Goal: Transaction & Acquisition: Purchase product/service

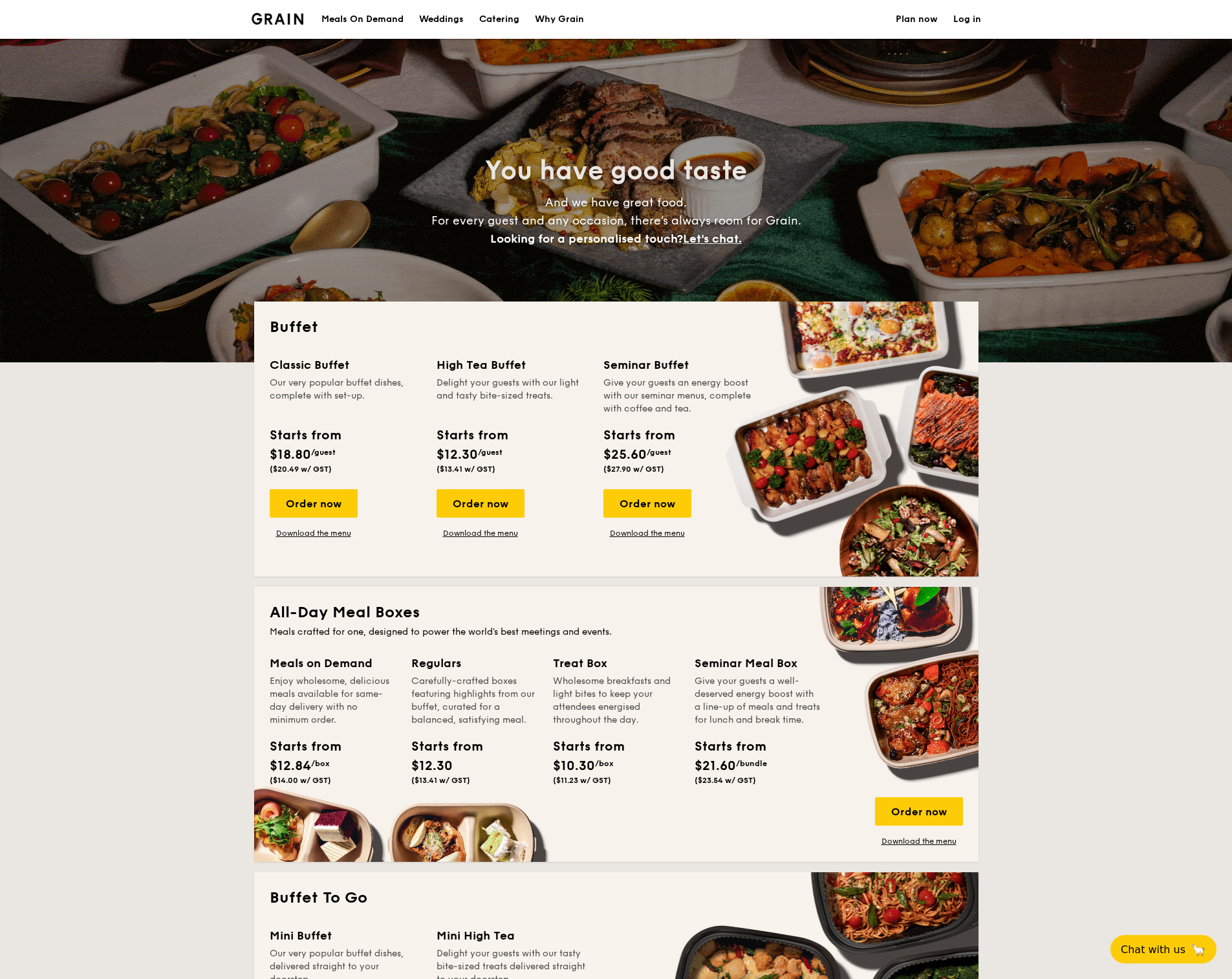
select select
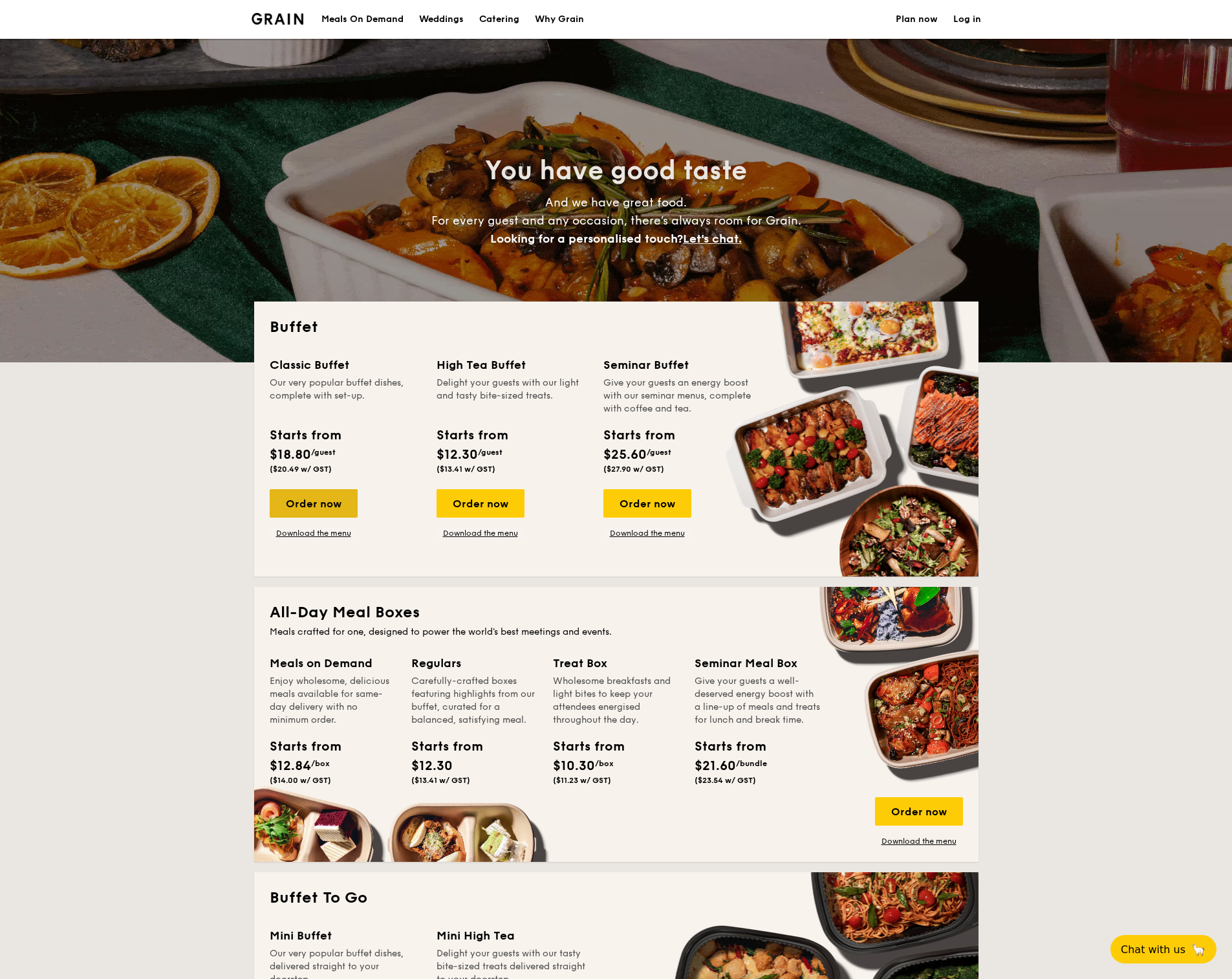
click at [318, 501] on div "Order now" at bounding box center [314, 503] width 88 height 28
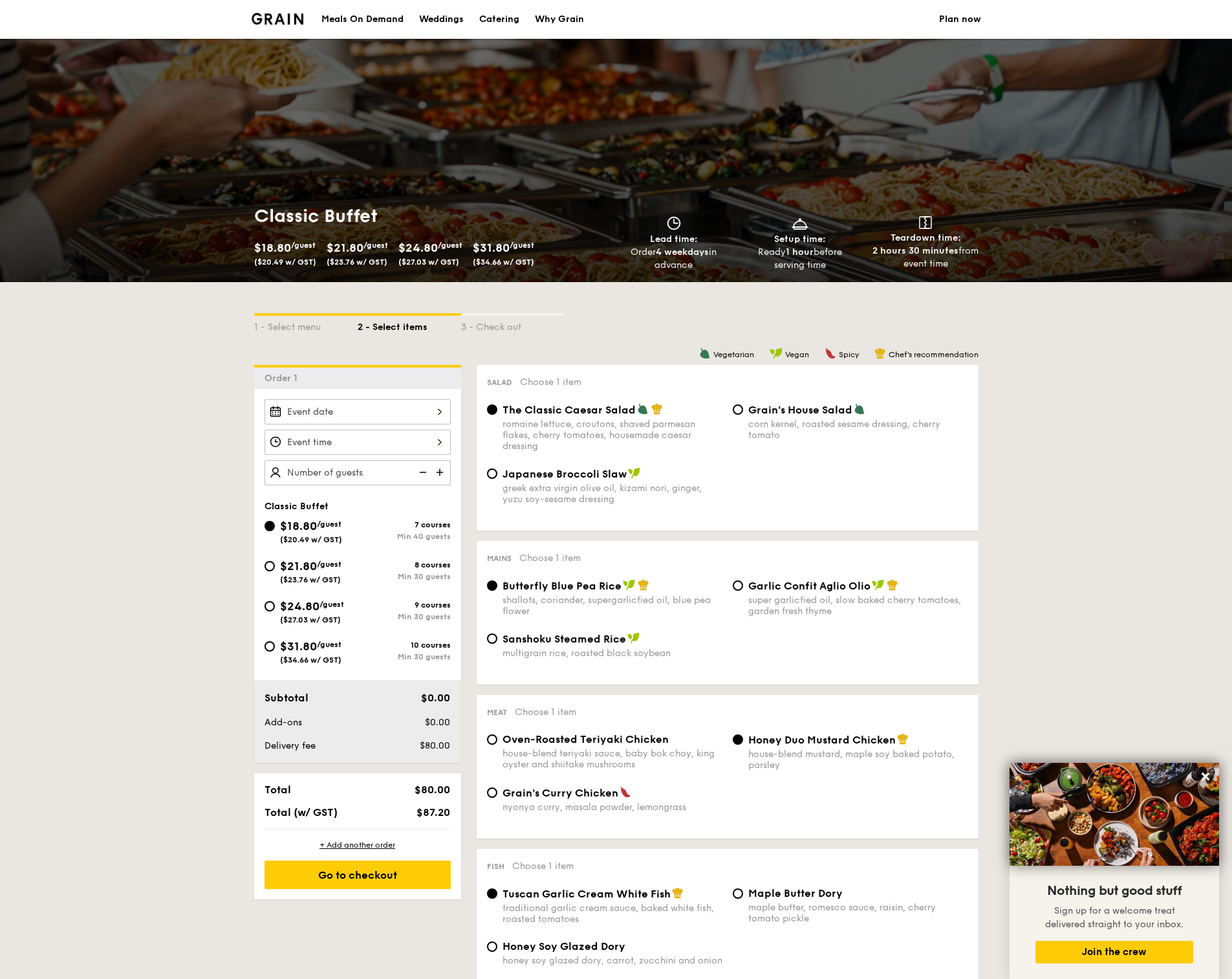
click at [274, 618] on div "$24.80 /guest ($27.03 w/ GST)" at bounding box center [310, 611] width 93 height 27
click at [274, 612] on input "$24.80 /guest ($27.03 w/ GST) 9 courses Min 30 guests" at bounding box center [269, 605] width 10 height 10
radio input "true"
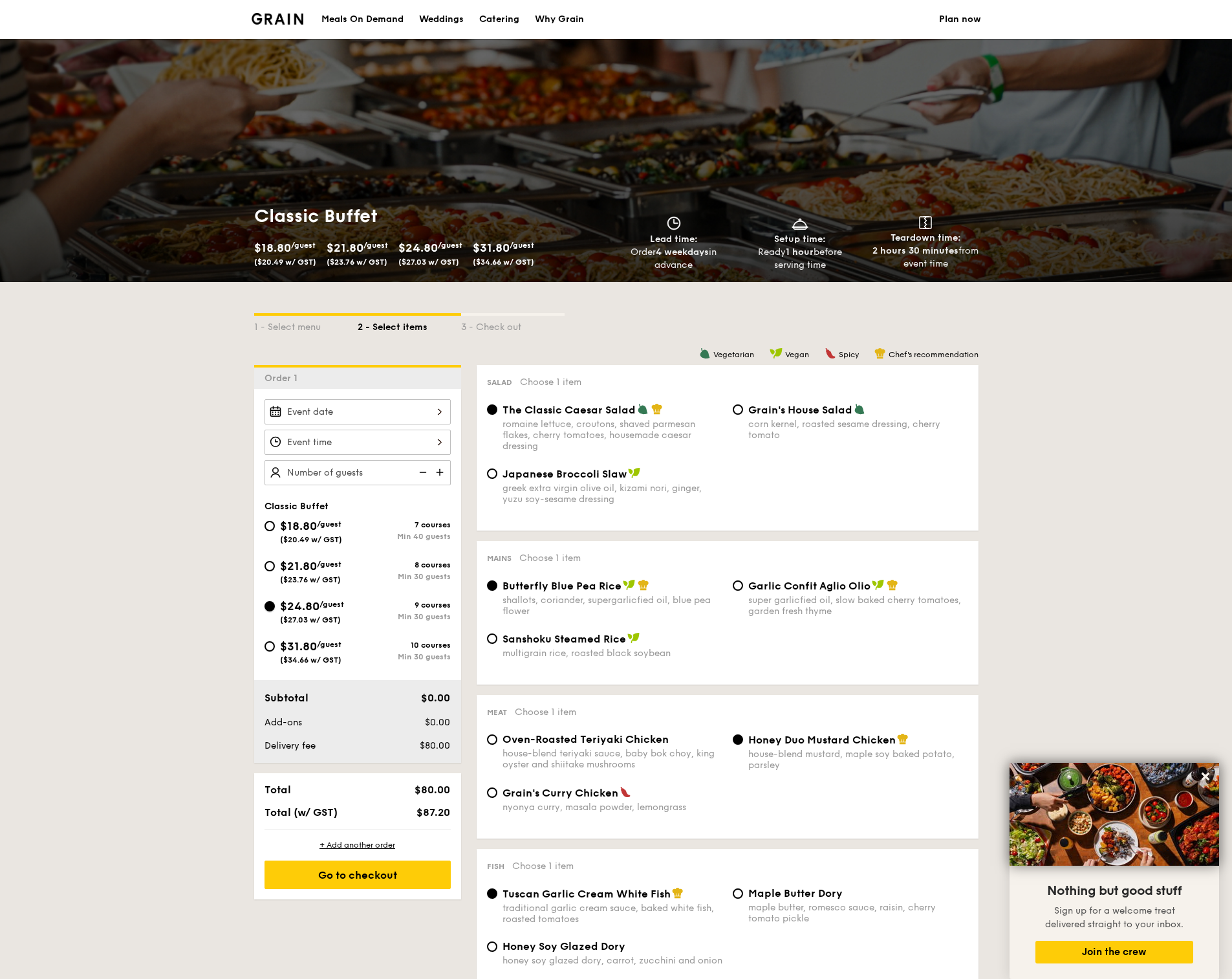
radio input "true"
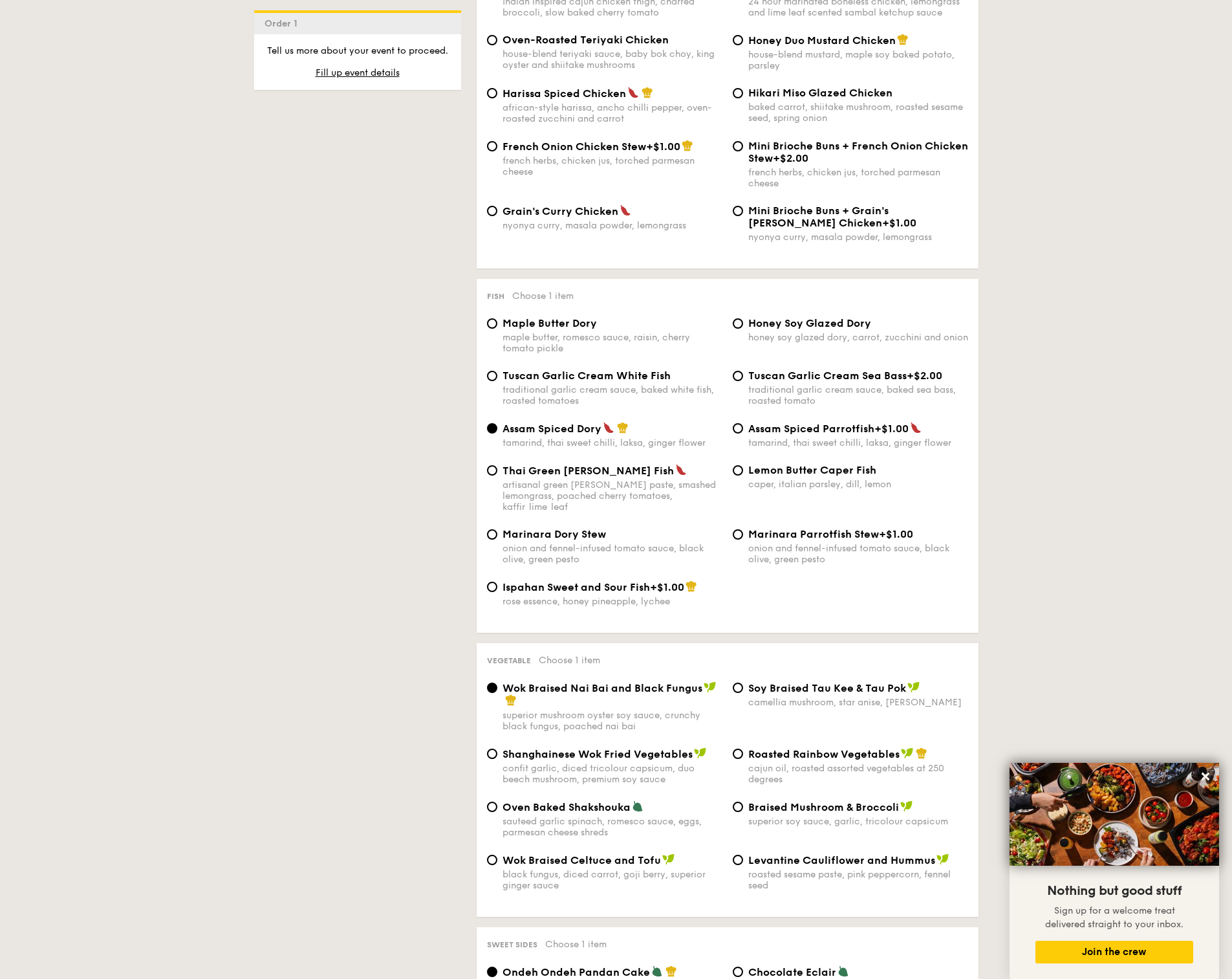
scroll to position [797, 0]
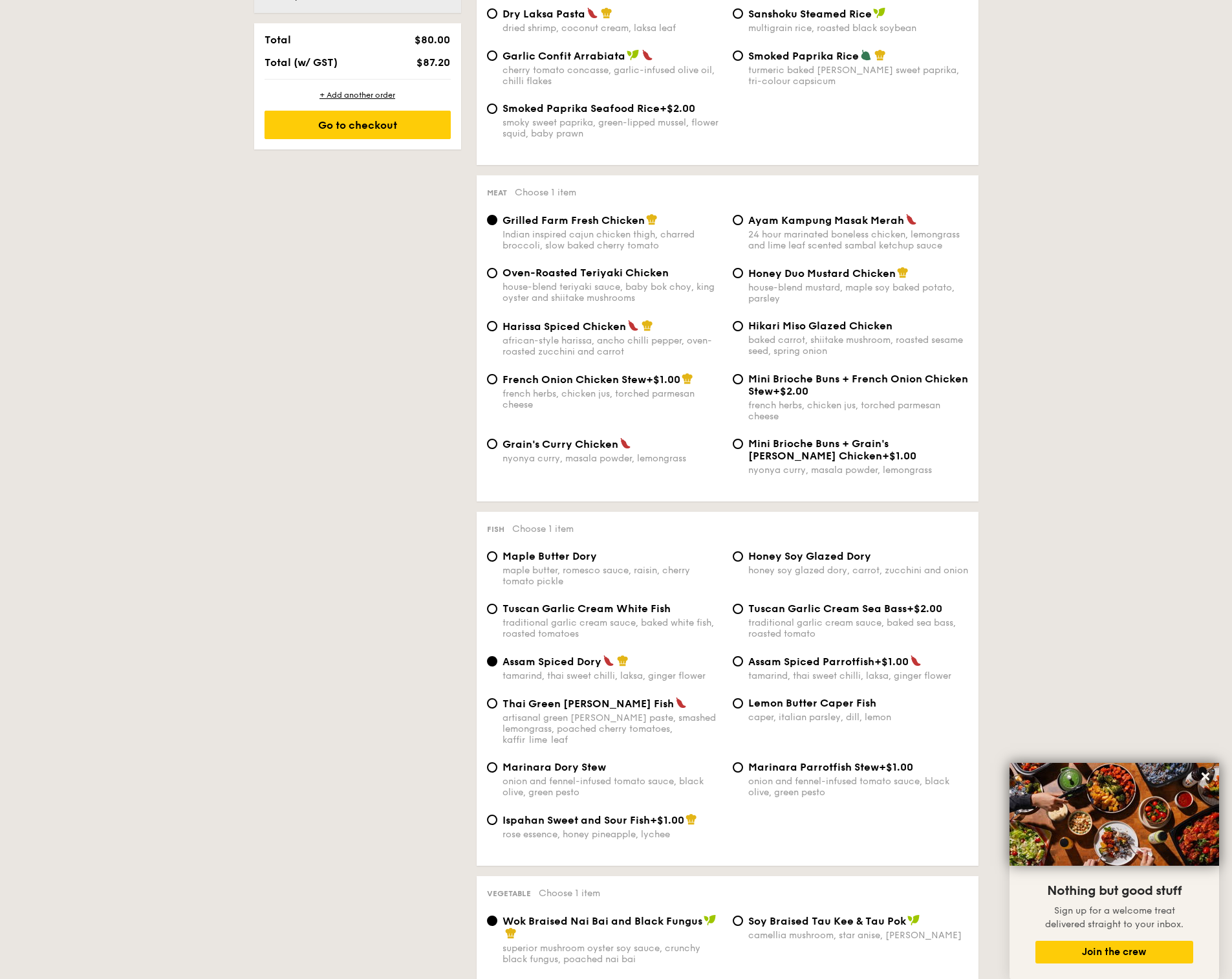
click at [521, 384] on span "French Onion Chicken Stew" at bounding box center [574, 380] width 144 height 12
click at [497, 384] on input "French Onion Chicken Stew +$1.00 french herbs, chicken jus, torched parmesan ch…" at bounding box center [491, 379] width 10 height 10
radio input "true"
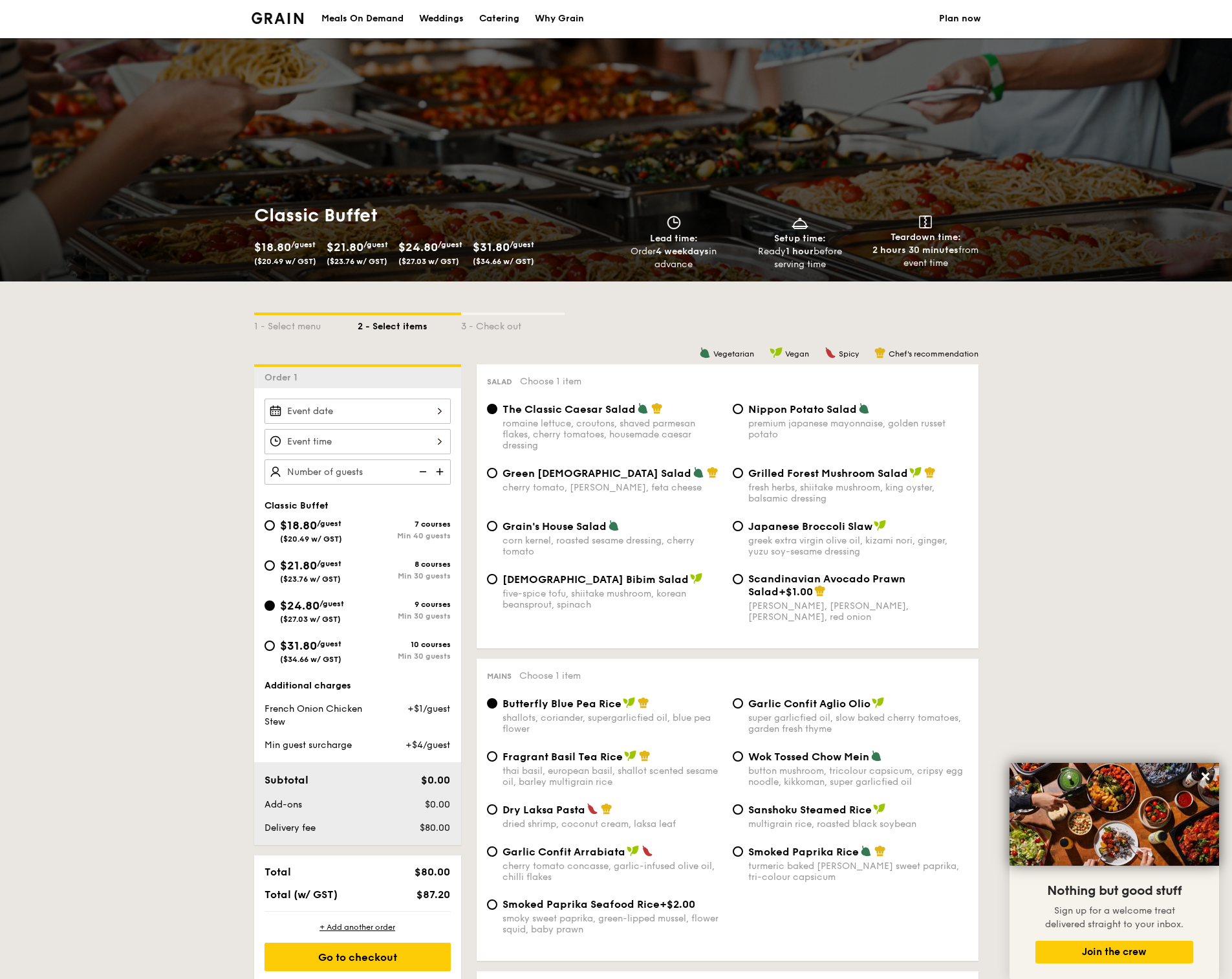
scroll to position [0, 0]
click at [274, 16] on img at bounding box center [277, 18] width 52 height 12
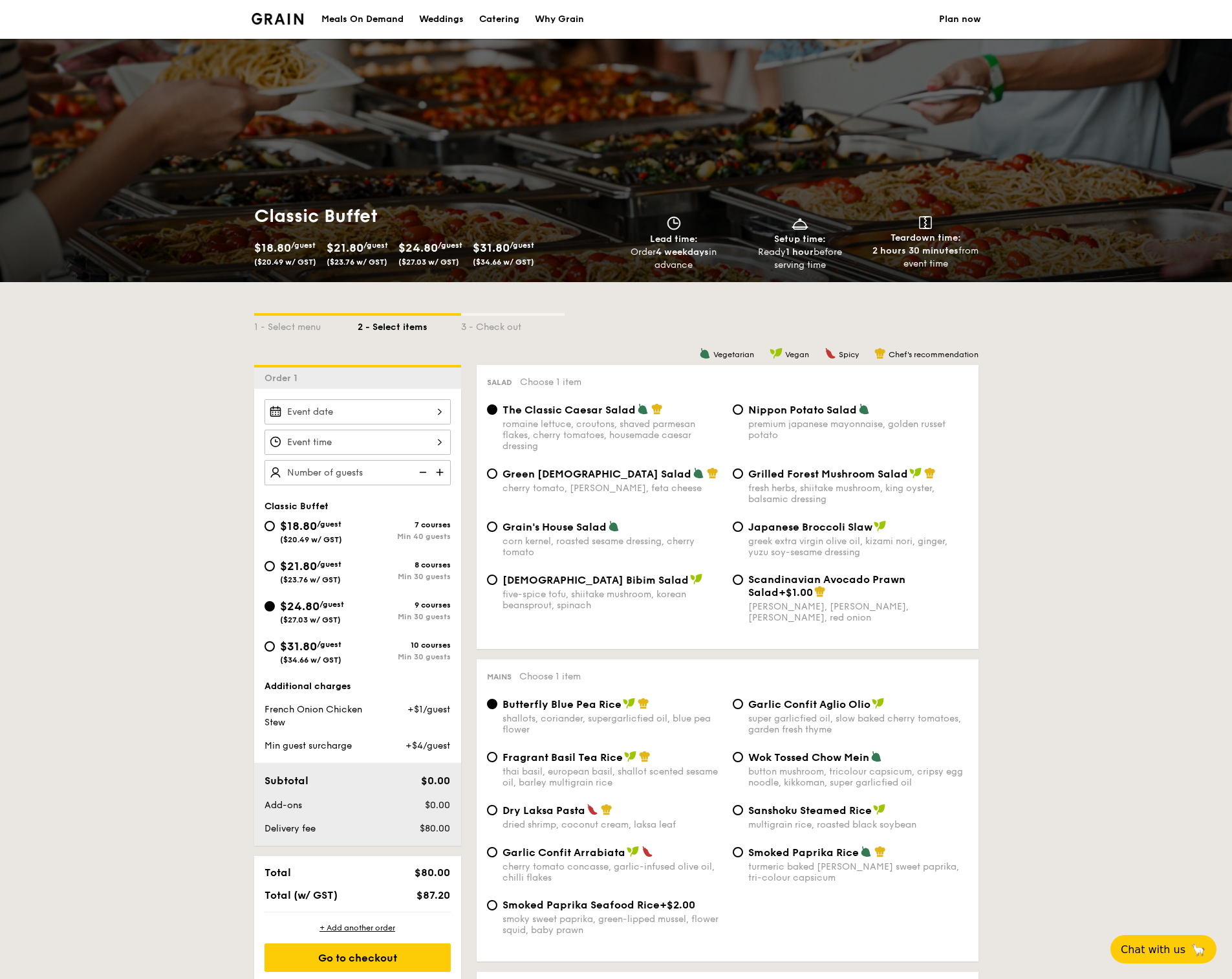
click at [966, 239] on div "Teardown time: 2 hours 30 minutes from event time" at bounding box center [926, 243] width 116 height 54
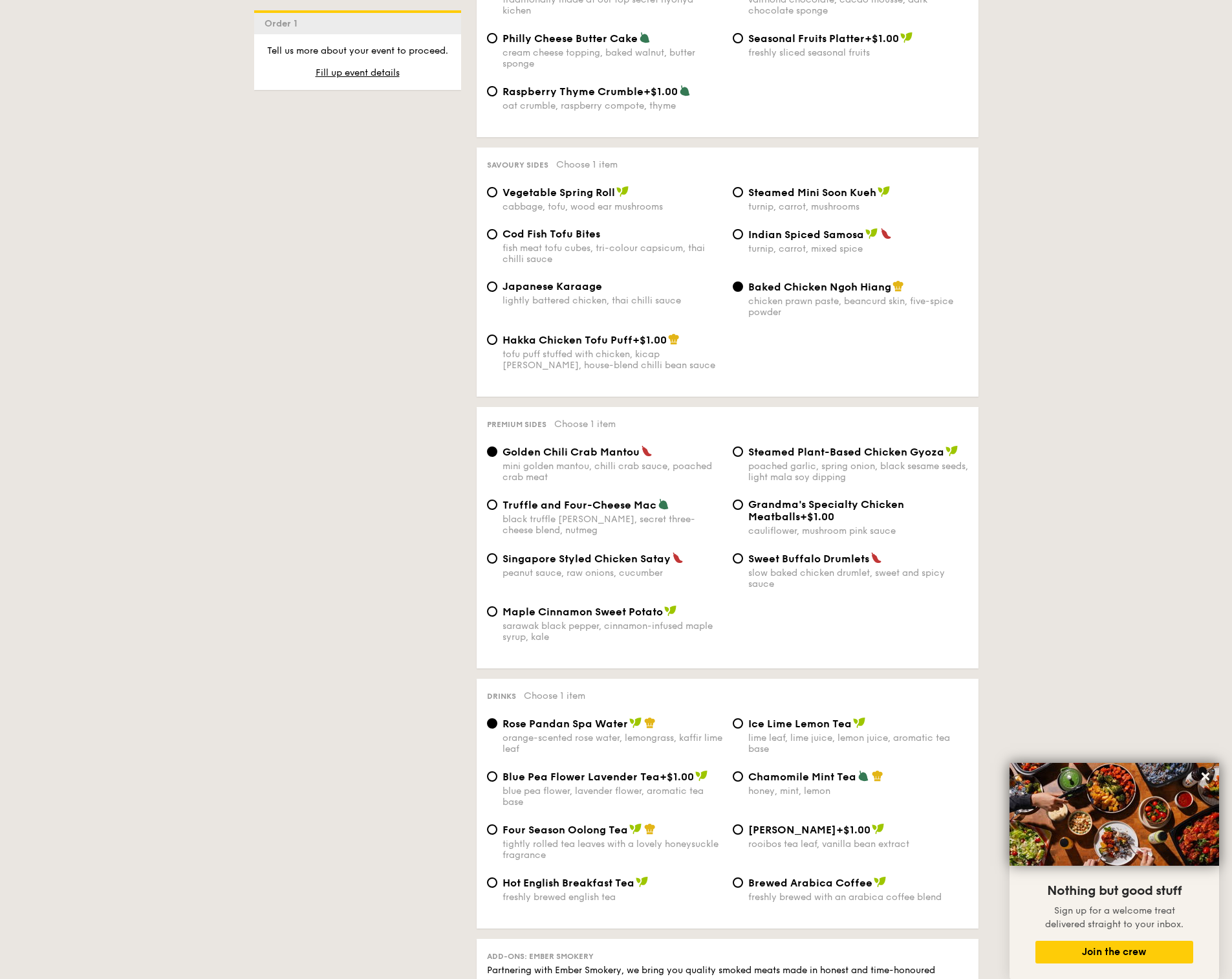
scroll to position [2039, 0]
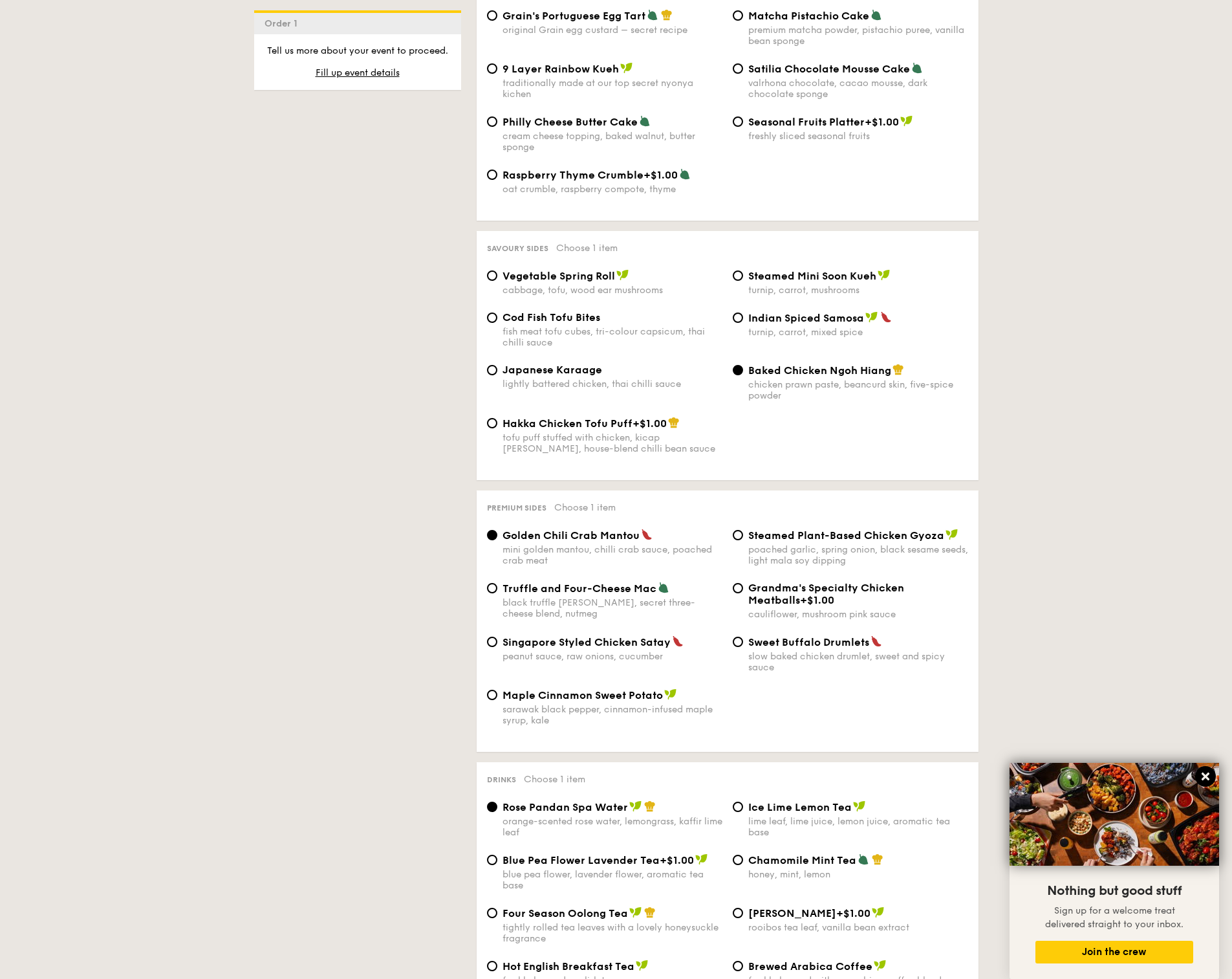
click at [1209, 784] on button at bounding box center [1205, 776] width 21 height 21
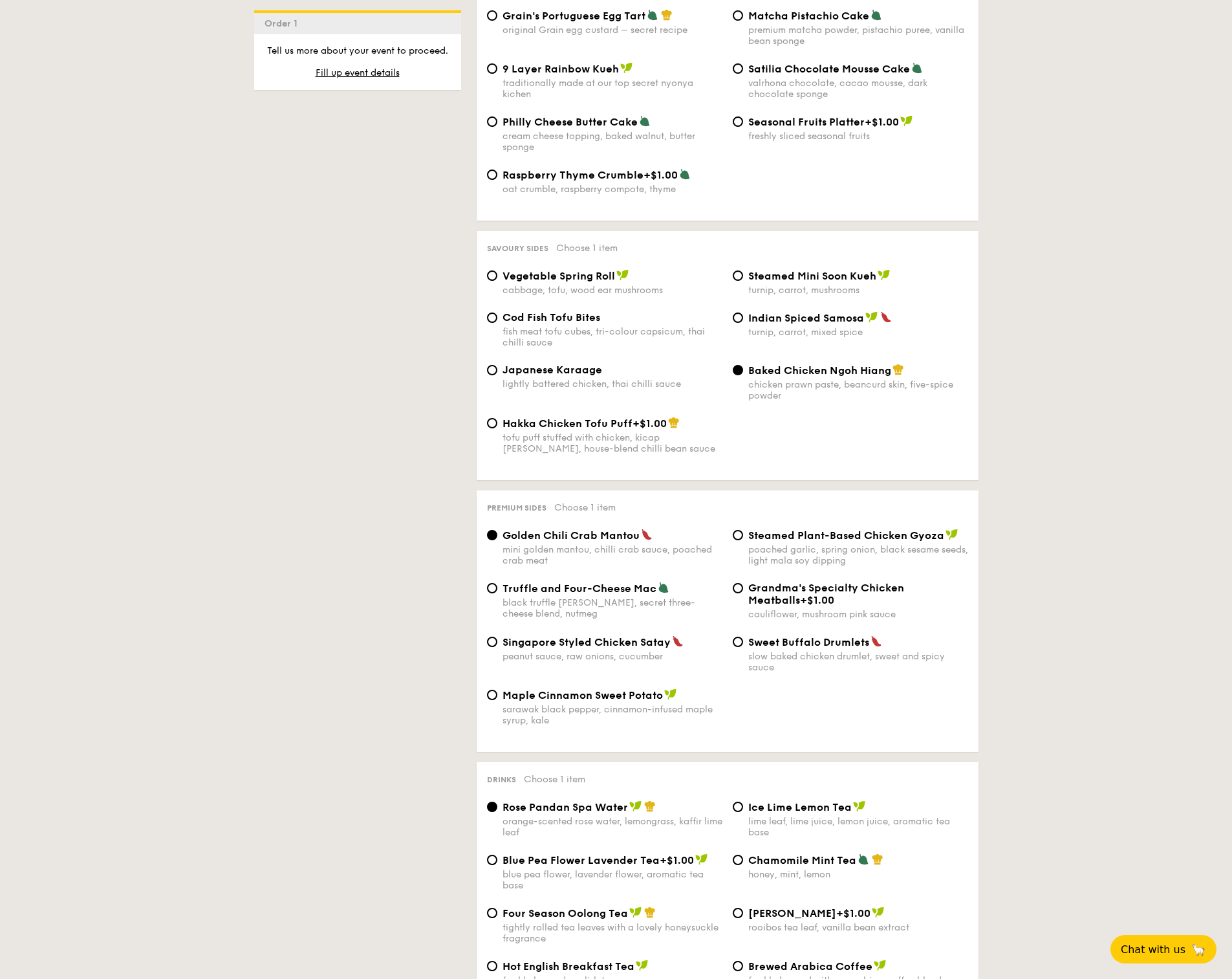
drag, startPoint x: 1225, startPoint y: 686, endPoint x: 1241, endPoint y: 360, distance: 326.4
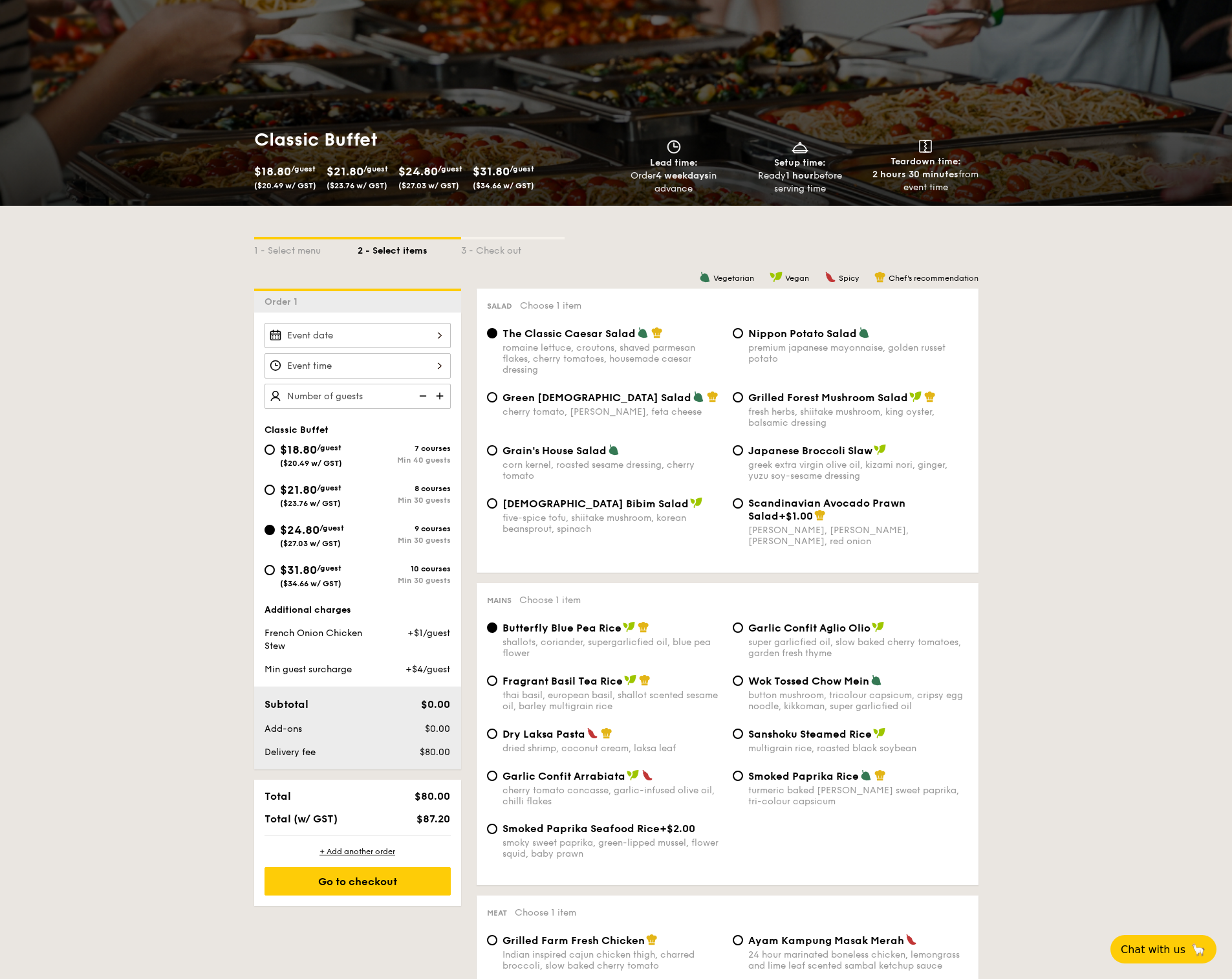
scroll to position [0, 0]
